Goal: Task Accomplishment & Management: Complete application form

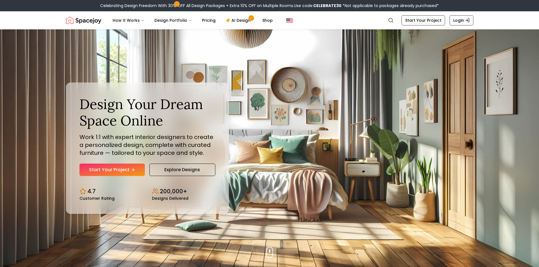
click at [141, 170] on link "Start Your Project" at bounding box center [111, 170] width 65 height 12
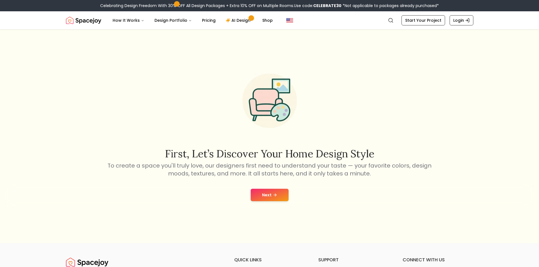
click at [265, 195] on button "Next" at bounding box center [270, 195] width 38 height 12
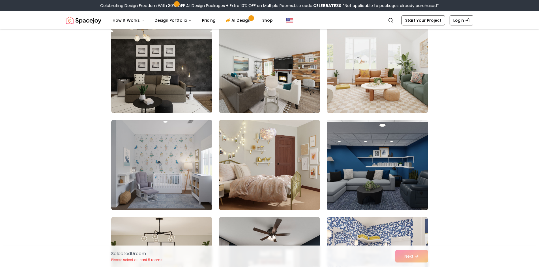
click at [308, 78] on img at bounding box center [269, 67] width 106 height 95
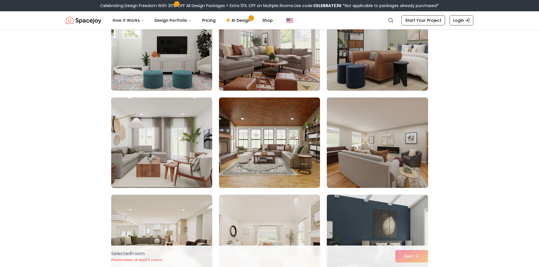
scroll to position [1103, 0]
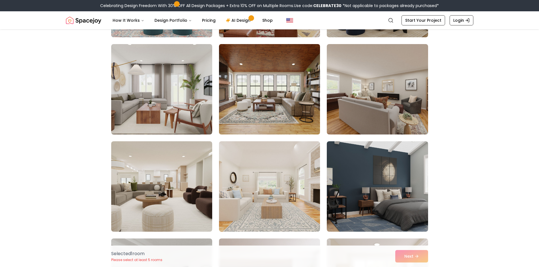
click at [257, 76] on img at bounding box center [269, 89] width 106 height 95
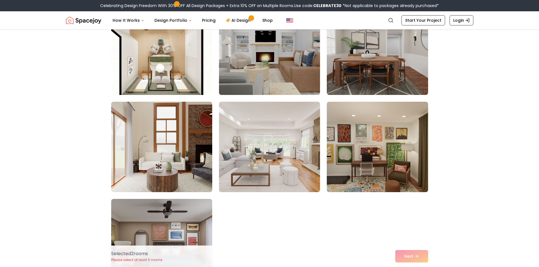
scroll to position [3082, 0]
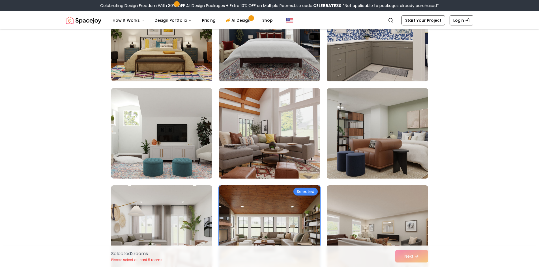
click at [273, 132] on img at bounding box center [269, 133] width 106 height 95
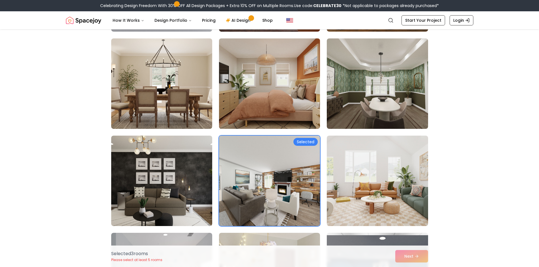
scroll to position [509, 0]
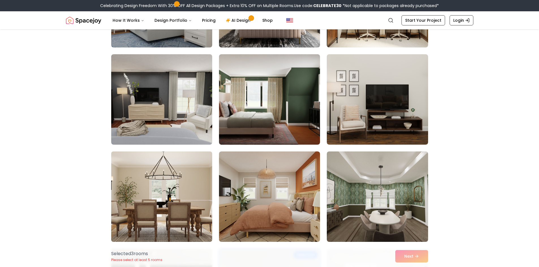
click at [178, 182] on img at bounding box center [162, 196] width 106 height 95
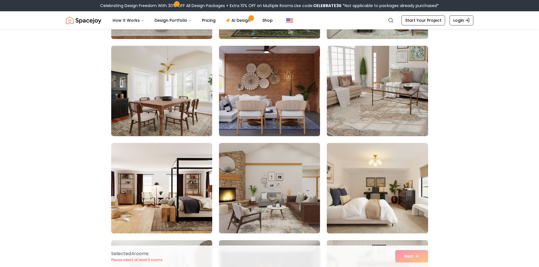
scroll to position [226, 0]
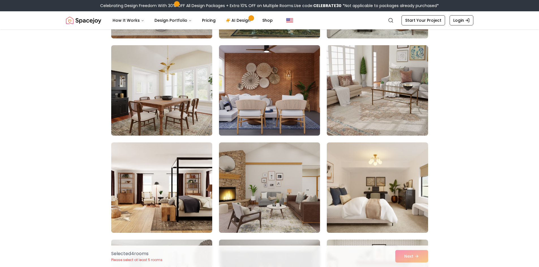
click at [274, 91] on img at bounding box center [269, 90] width 106 height 95
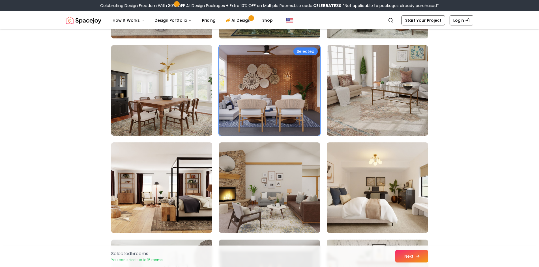
click at [409, 257] on button "Next" at bounding box center [411, 256] width 33 height 12
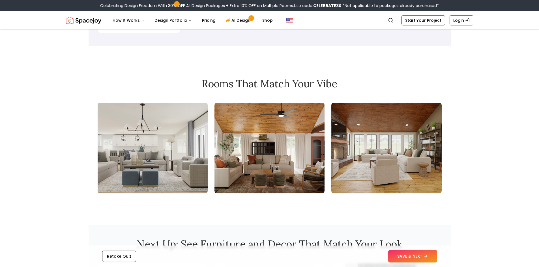
scroll to position [368, 0]
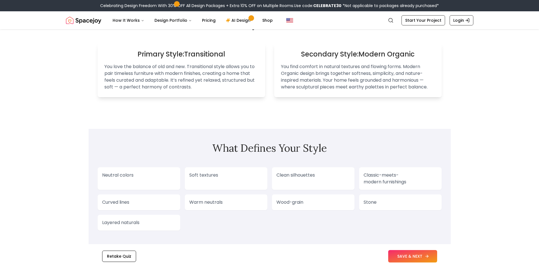
click at [424, 251] on button "SAVE & NEXT" at bounding box center [412, 256] width 49 height 12
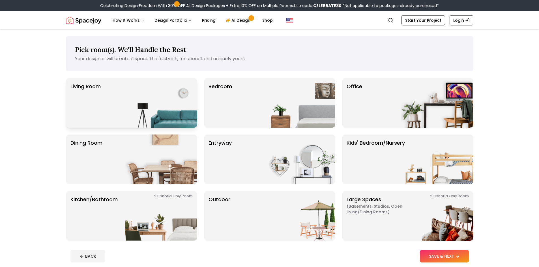
click at [127, 102] on img at bounding box center [161, 103] width 72 height 50
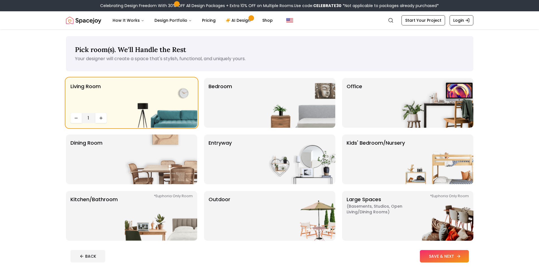
click at [437, 253] on button "SAVE & NEXT" at bounding box center [444, 256] width 49 height 12
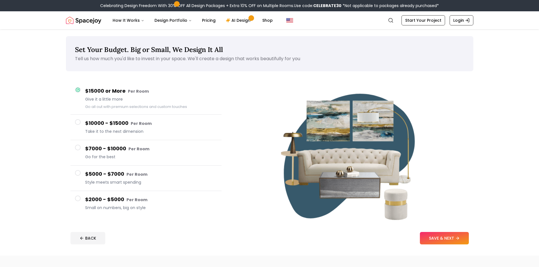
drag, startPoint x: 127, startPoint y: 200, endPoint x: 191, endPoint y: 204, distance: 64.0
click at [127, 200] on small "Per Room" at bounding box center [136, 200] width 21 height 6
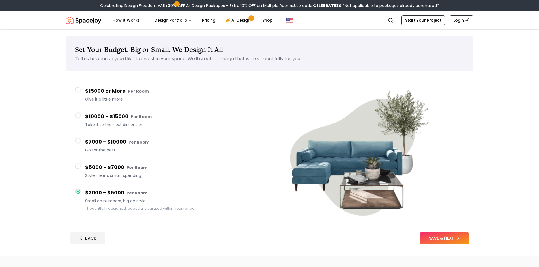
click at [122, 175] on span "Style meets smart spending" at bounding box center [151, 176] width 132 height 6
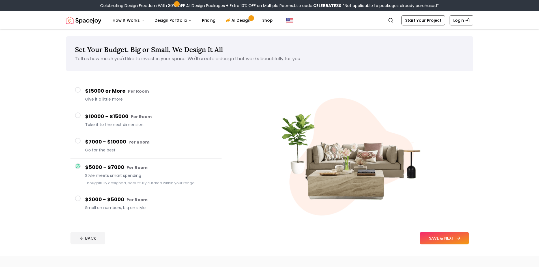
click at [447, 241] on button "SAVE & NEXT" at bounding box center [444, 238] width 49 height 12
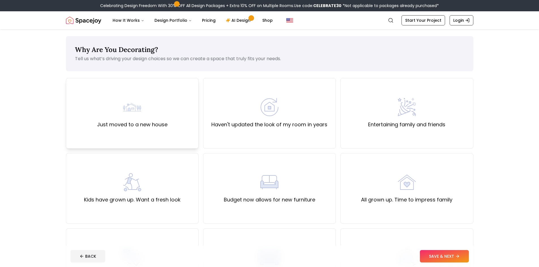
click at [139, 101] on img at bounding box center [132, 107] width 18 height 18
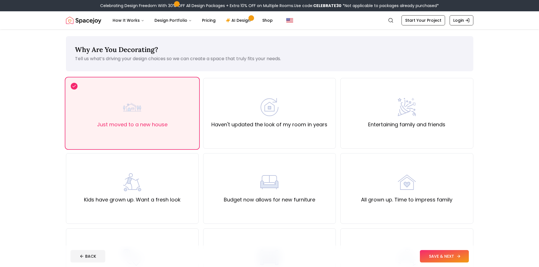
click at [454, 258] on button "SAVE & NEXT" at bounding box center [444, 256] width 49 height 12
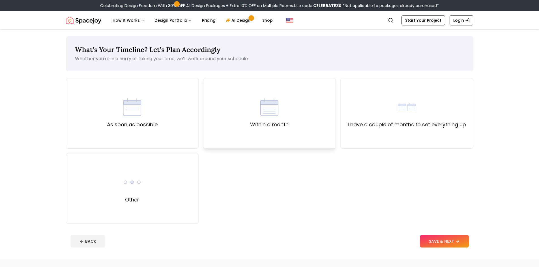
click at [285, 127] on label "Within a month" at bounding box center [269, 125] width 38 height 8
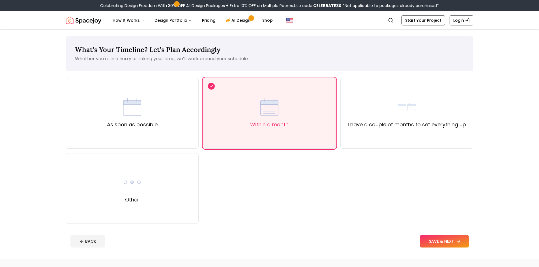
click at [454, 243] on button "SAVE & NEXT" at bounding box center [444, 241] width 49 height 12
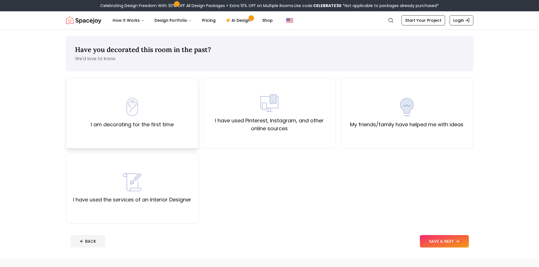
click at [133, 123] on label "I am decorating for the first time" at bounding box center [132, 125] width 83 height 8
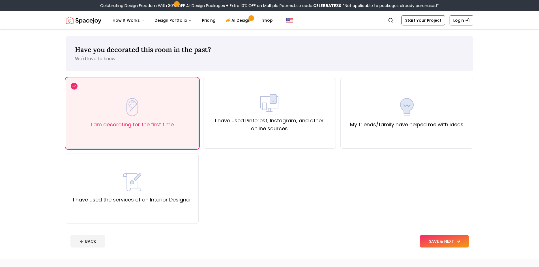
click at [434, 239] on button "SAVE & NEXT" at bounding box center [444, 241] width 49 height 12
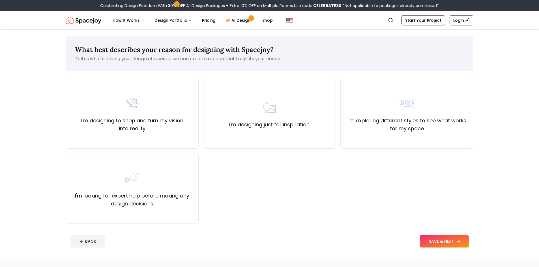
click at [427, 236] on footer "BACK SAVE & NEXT" at bounding box center [269, 241] width 407 height 21
click at [433, 241] on button "SAVE & NEXT" at bounding box center [444, 241] width 49 height 12
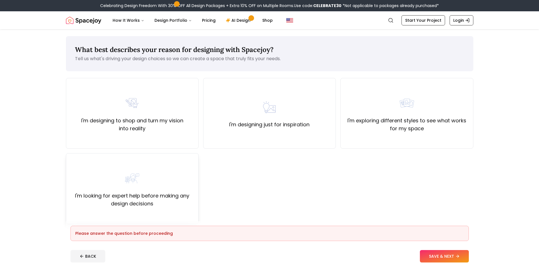
click at [170, 192] on div "I'm looking for expert help before making any design decisions" at bounding box center [132, 188] width 123 height 38
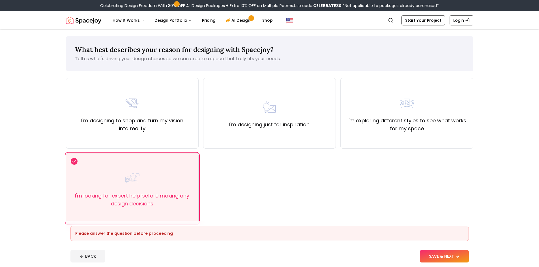
click at [446, 258] on button "SAVE & NEXT" at bounding box center [444, 256] width 49 height 12
